Goal: Complete application form

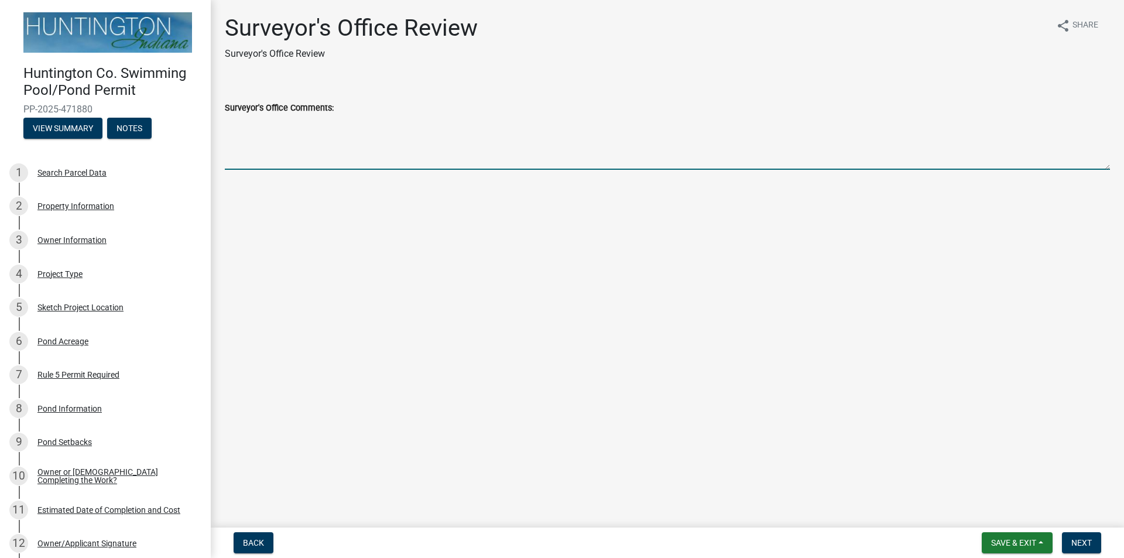
click at [266, 152] on textarea "Surveyor's Office Comments:" at bounding box center [667, 142] width 885 height 55
click at [271, 124] on textarea "Pond is preexisting" at bounding box center [667, 142] width 885 height 55
click at [304, 123] on textarea "Pond is preexisting" at bounding box center [667, 142] width 885 height 55
type textarea "Pond was constructed prior to applying for permit. Rule 5 permitting will be re…"
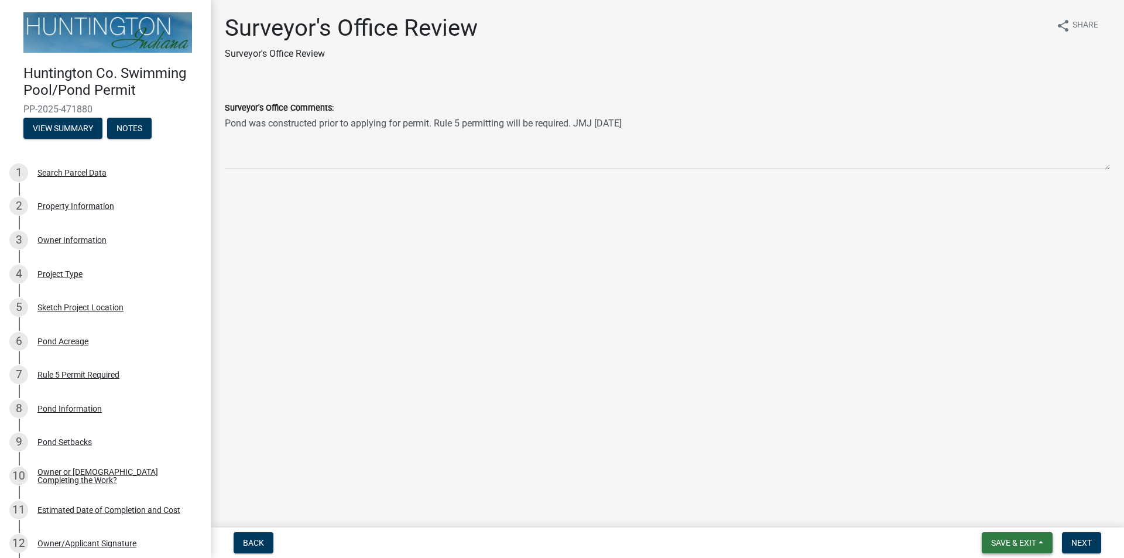
click at [1038, 541] on button "Save & Exit" at bounding box center [1016, 542] width 71 height 21
click at [1008, 511] on button "Save & Exit" at bounding box center [1006, 512] width 94 height 28
click at [1090, 538] on span "Next" at bounding box center [1081, 542] width 20 height 9
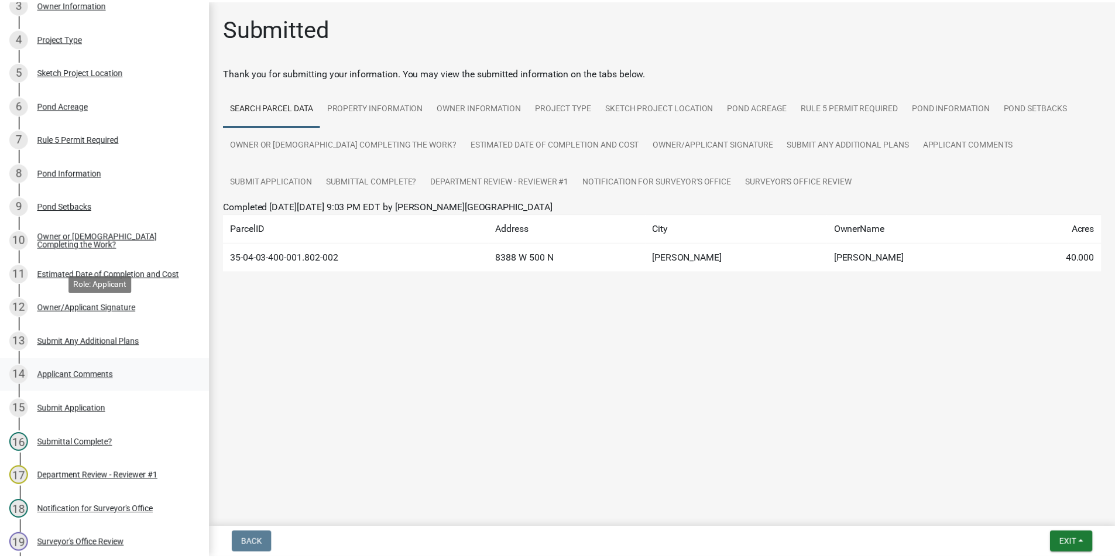
scroll to position [351, 0]
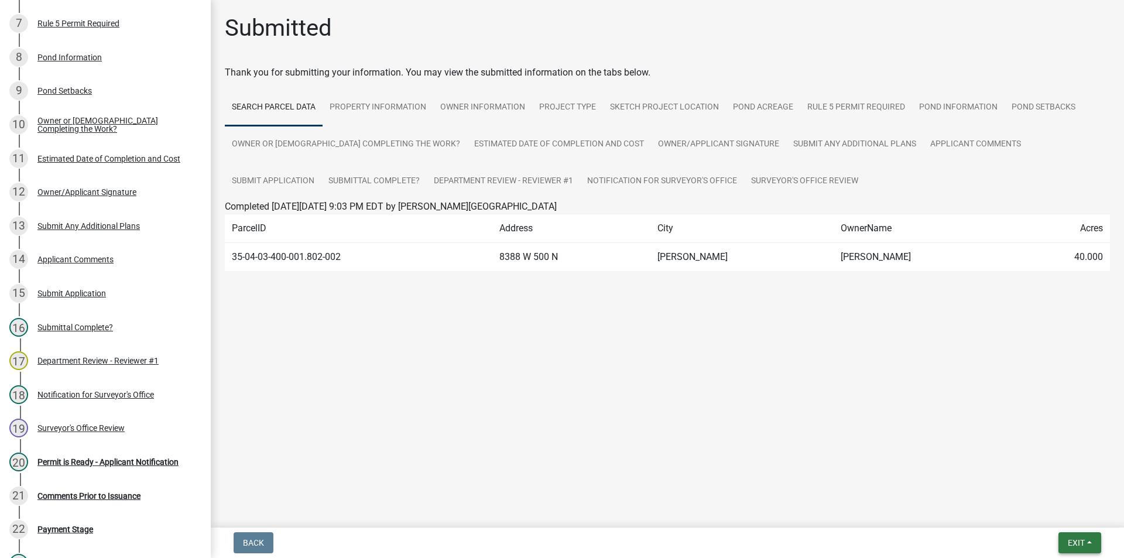
click at [1090, 543] on button "Exit" at bounding box center [1079, 542] width 43 height 21
click at [1035, 482] on button "Save" at bounding box center [1054, 484] width 94 height 28
click at [1096, 544] on button "Exit" at bounding box center [1079, 542] width 43 height 21
click at [1050, 507] on button "Save & Exit" at bounding box center [1054, 512] width 94 height 28
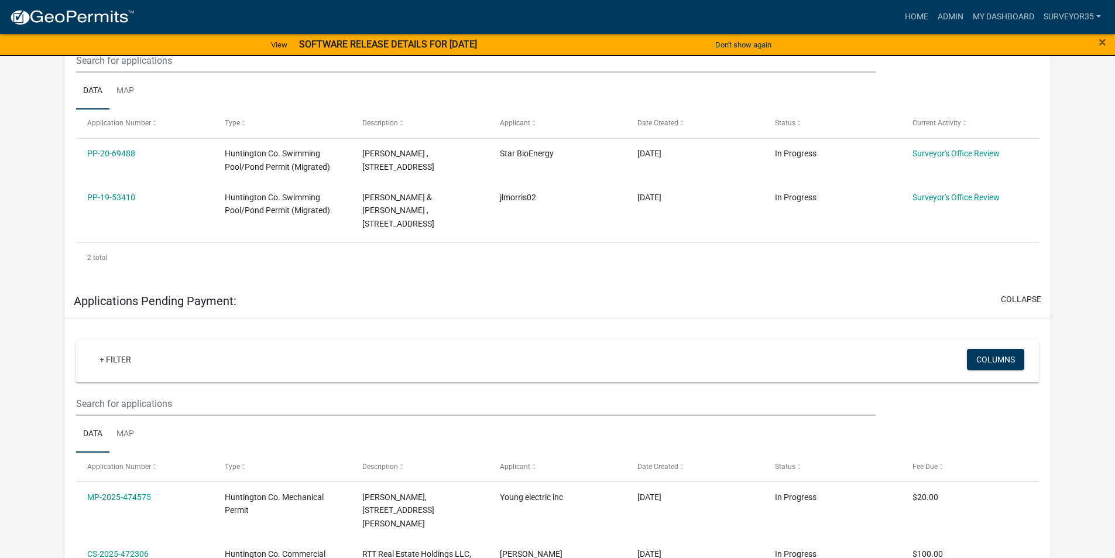
scroll to position [293, 0]
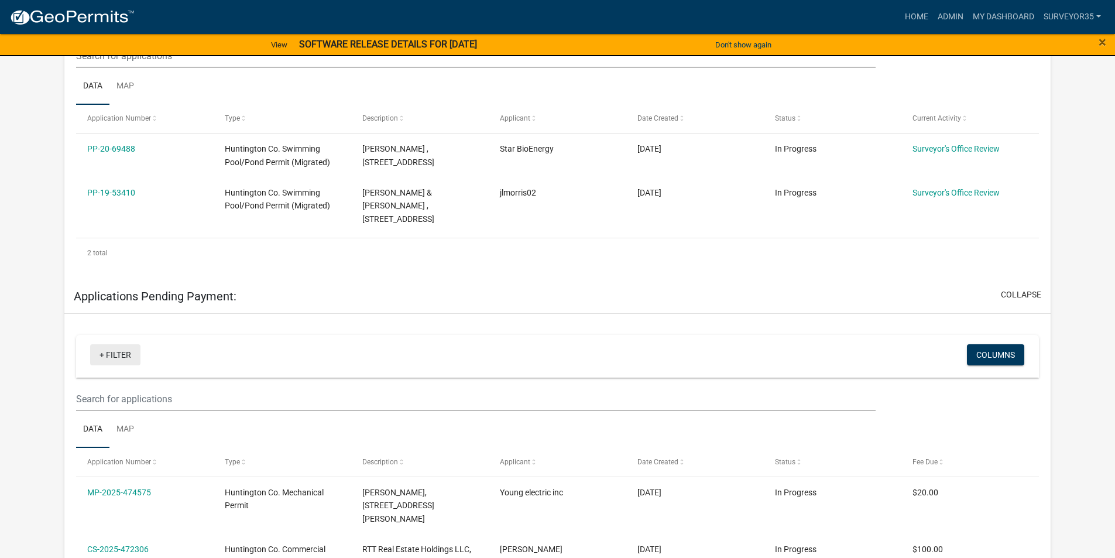
click at [102, 344] on link "+ Filter" at bounding box center [115, 354] width 50 height 21
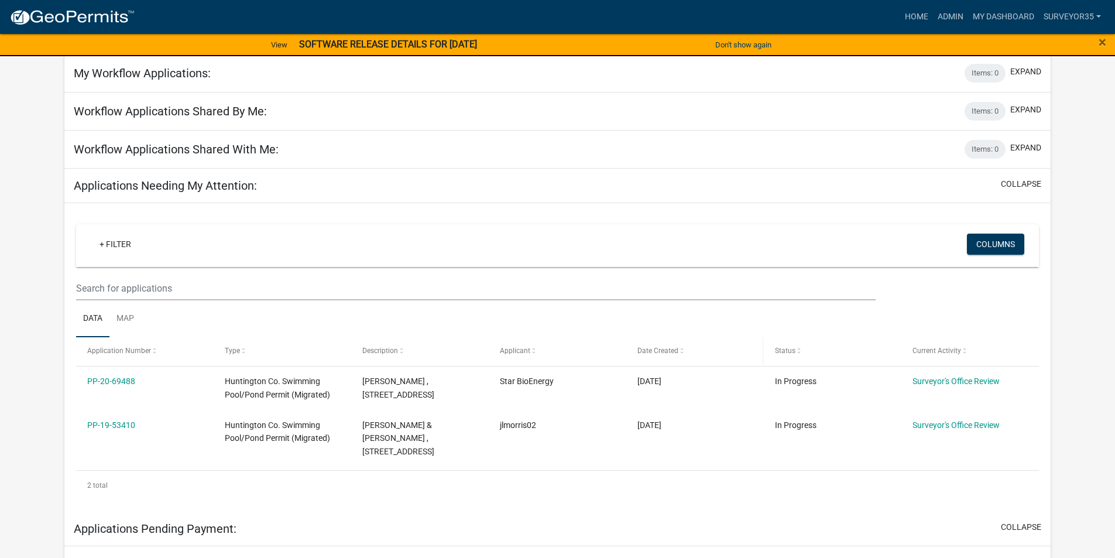
scroll to position [59, 0]
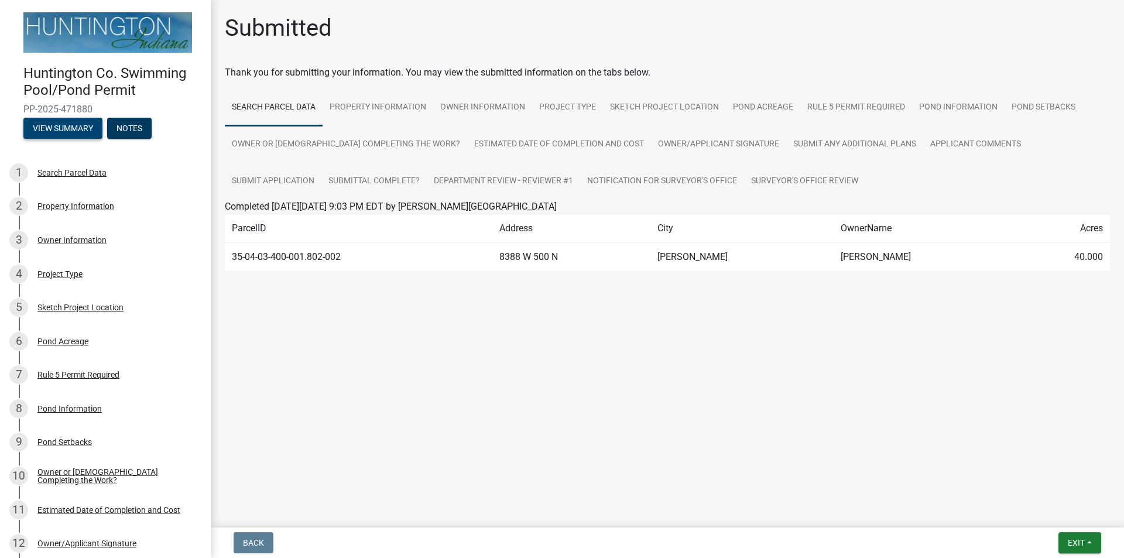
click at [56, 127] on button "View Summary" at bounding box center [62, 128] width 79 height 21
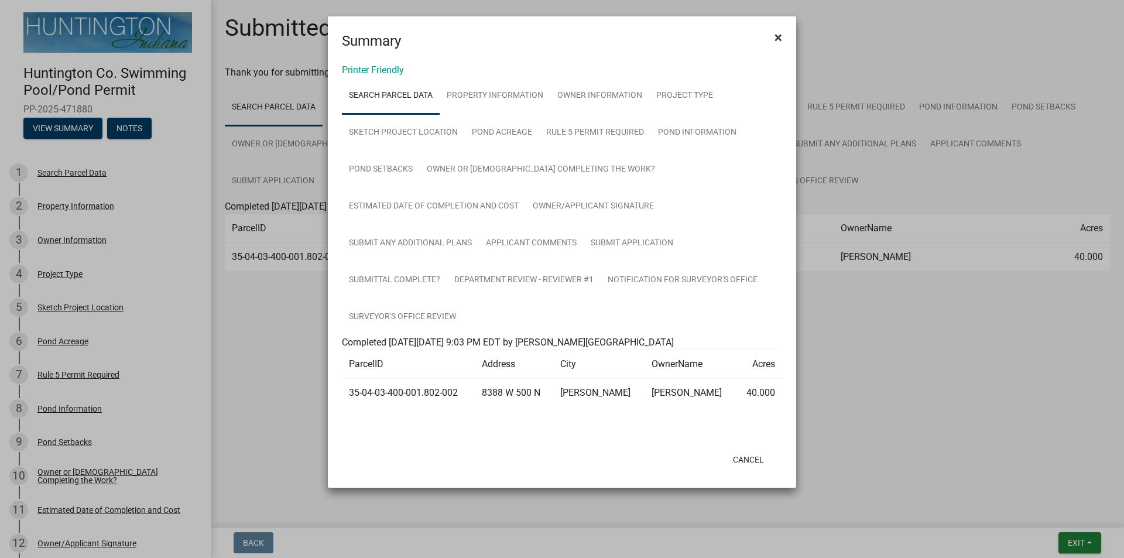
click at [777, 37] on span "×" at bounding box center [778, 37] width 8 height 16
